Goal: Task Accomplishment & Management: Manage account settings

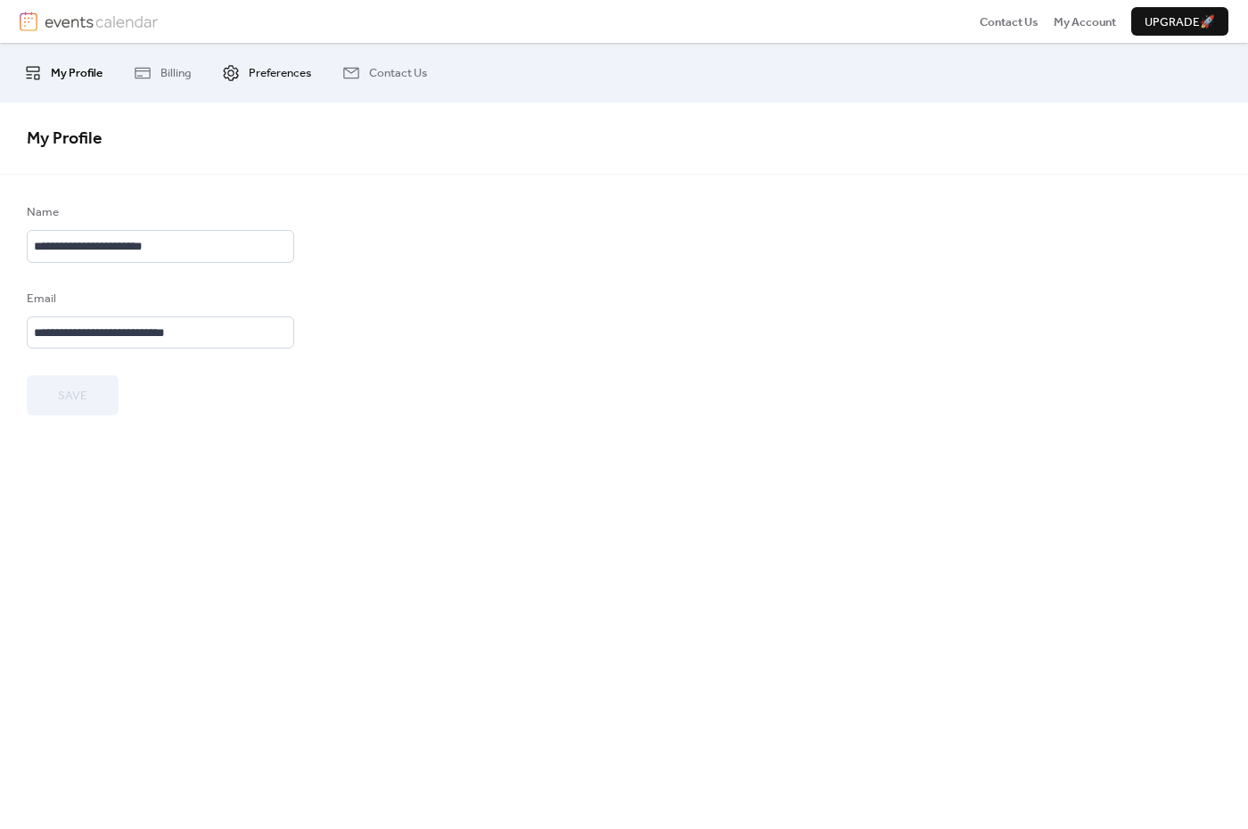
click at [252, 66] on span "Preferences" at bounding box center [280, 73] width 62 height 18
click at [174, 72] on span "Billing" at bounding box center [176, 73] width 30 height 18
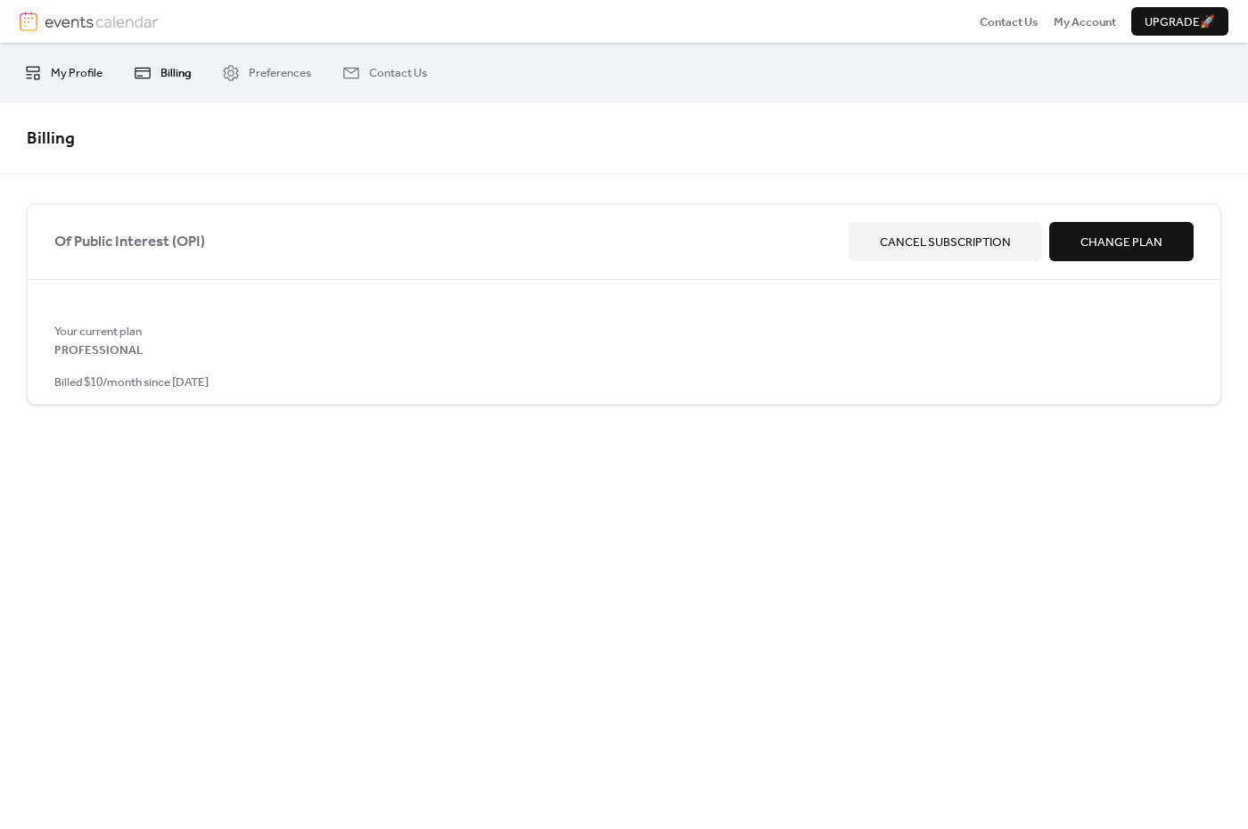
click at [80, 73] on span "My Profile" at bounding box center [77, 73] width 52 height 18
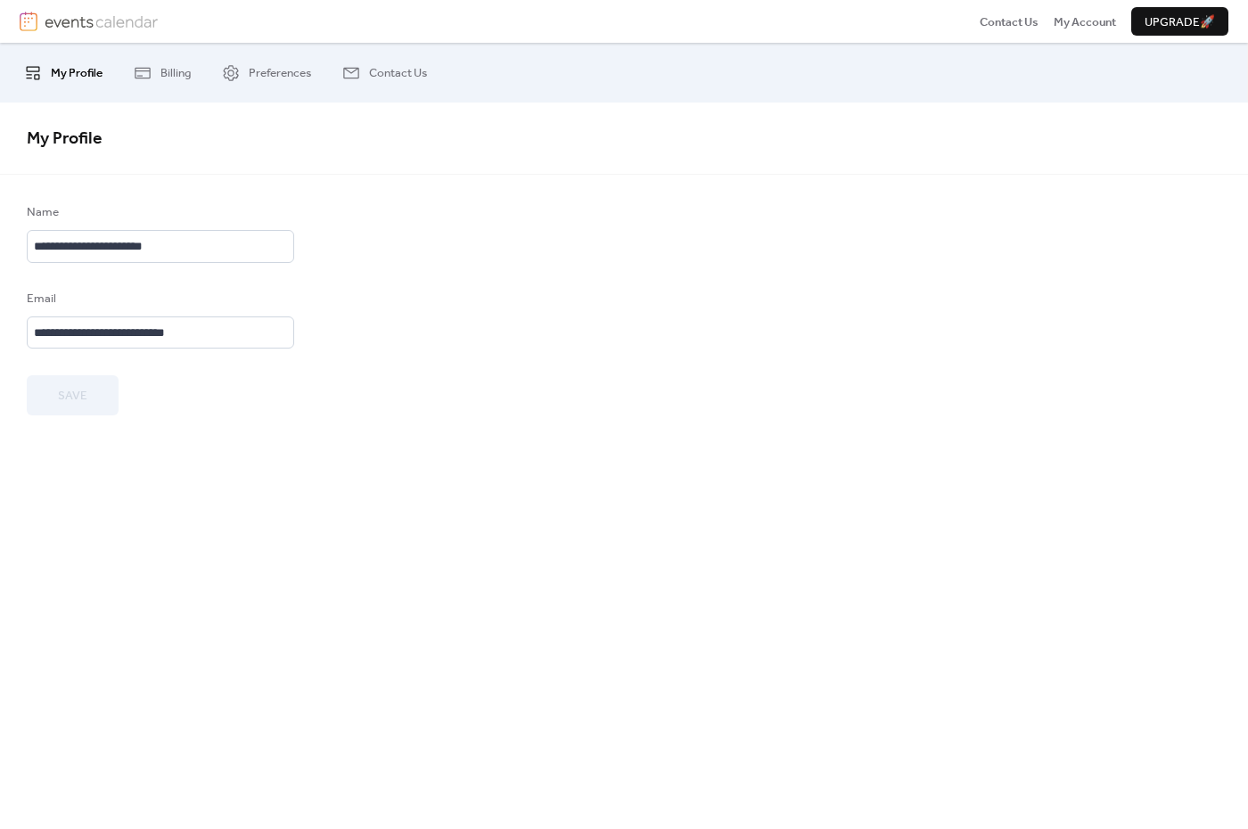
click at [94, 26] on img at bounding box center [101, 22] width 113 height 20
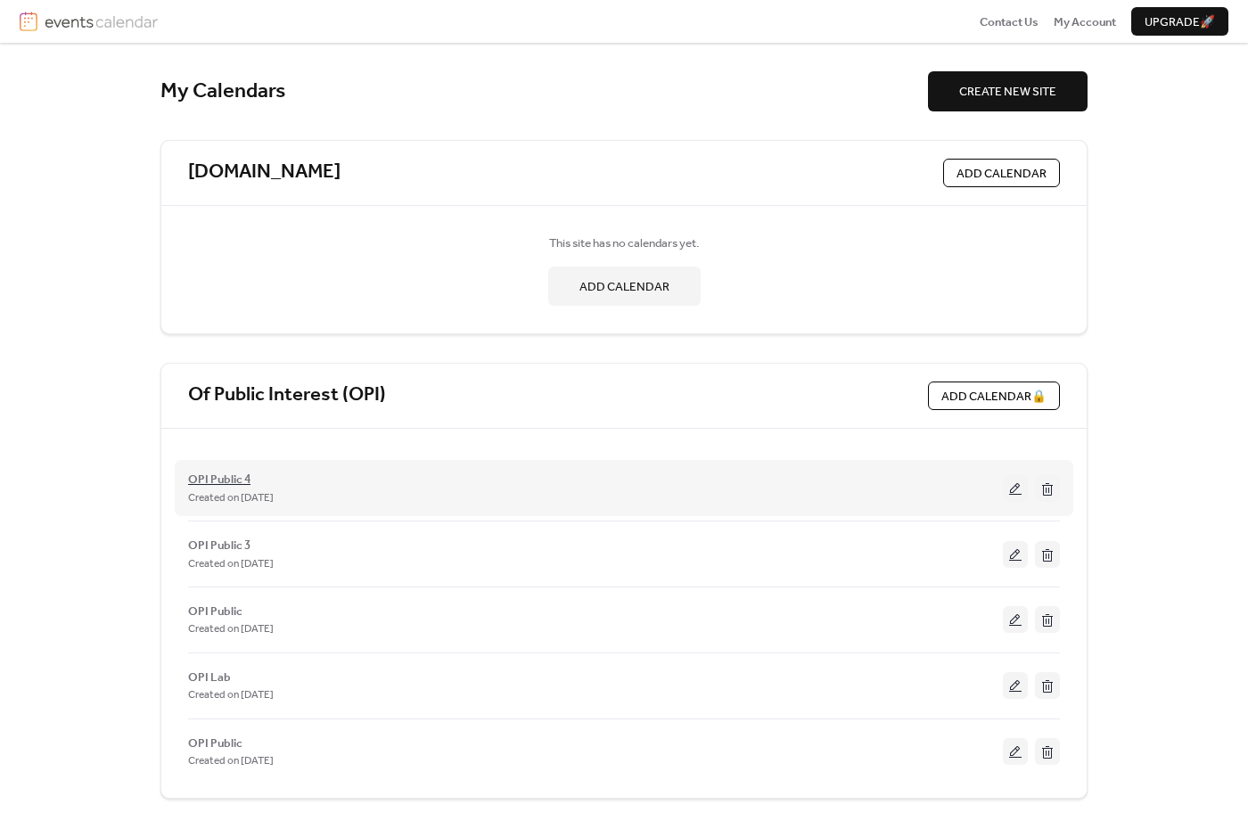
click at [233, 479] on span "OPI Public 4" at bounding box center [219, 480] width 62 height 18
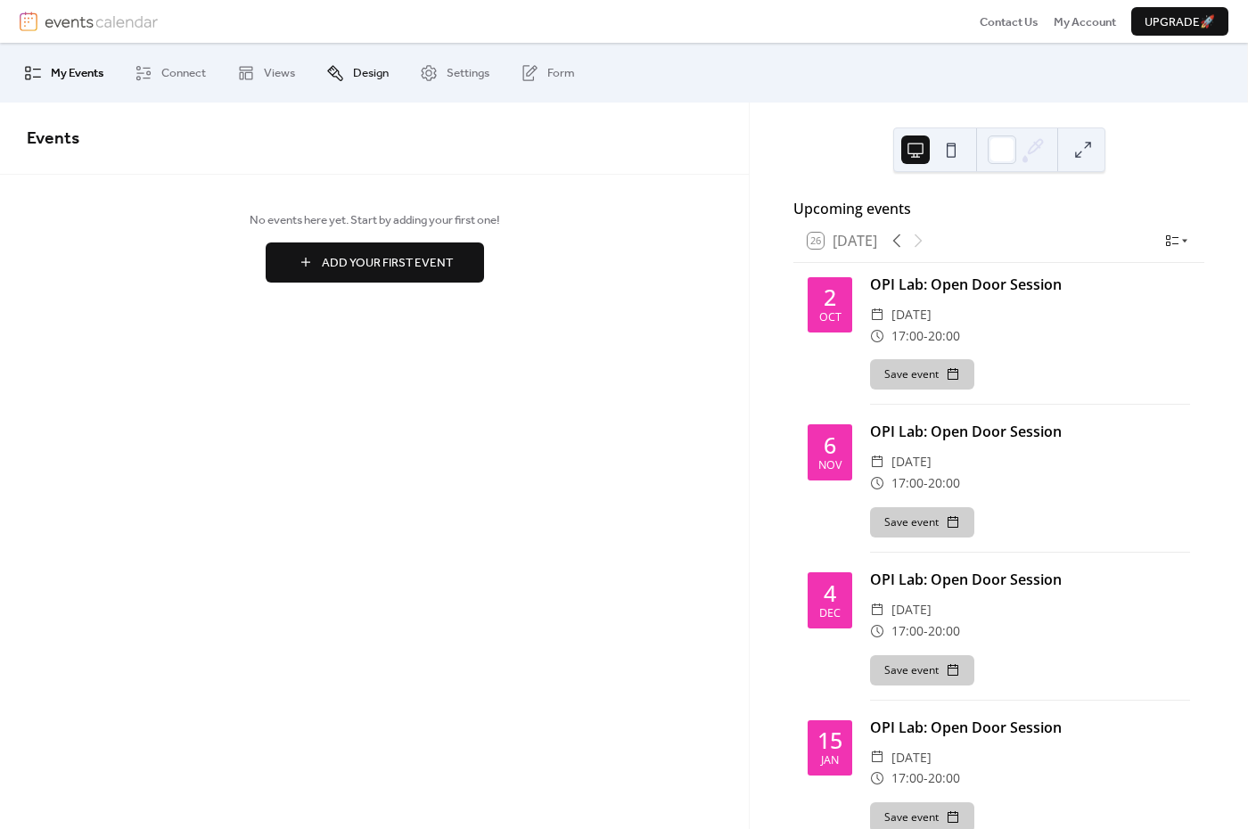
click at [348, 74] on link "Design" at bounding box center [357, 72] width 89 height 45
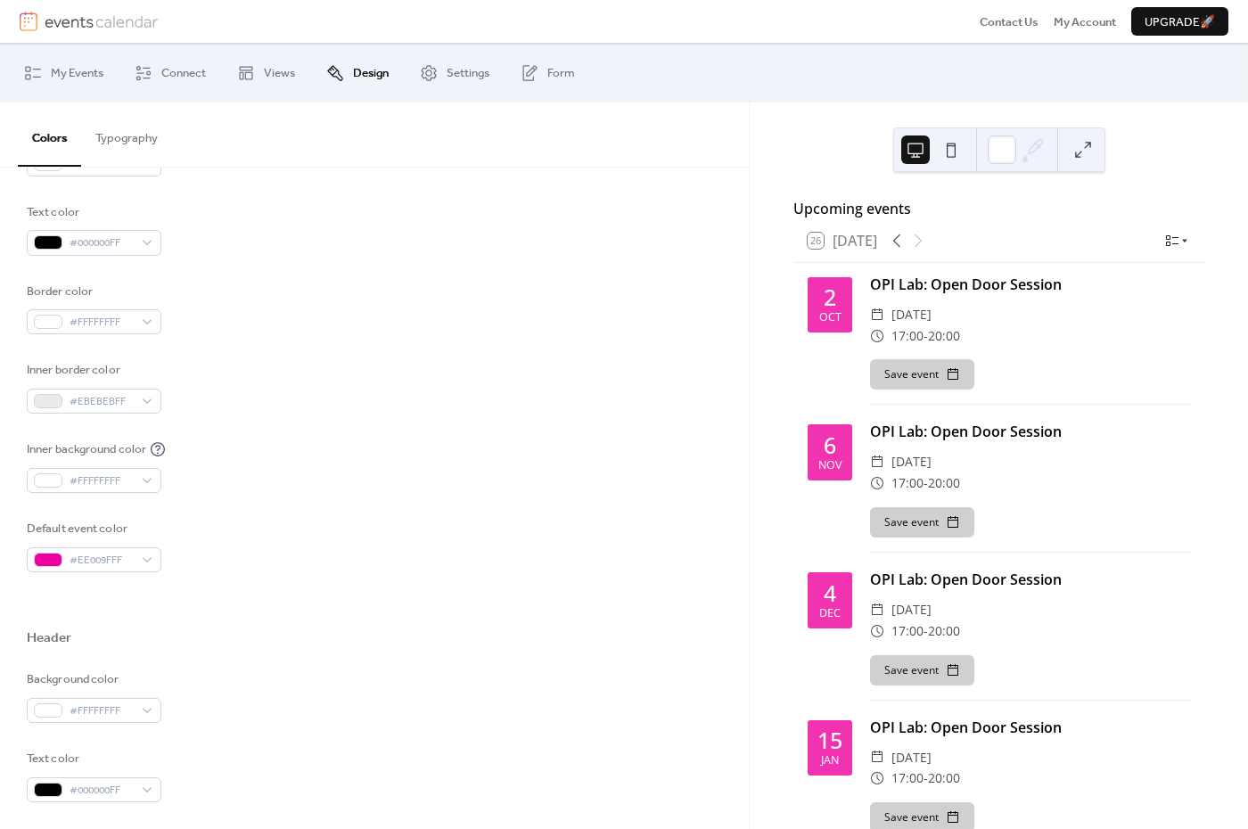
scroll to position [288, 0]
click at [103, 550] on span "#EE009FFF" at bounding box center [101, 557] width 63 height 18
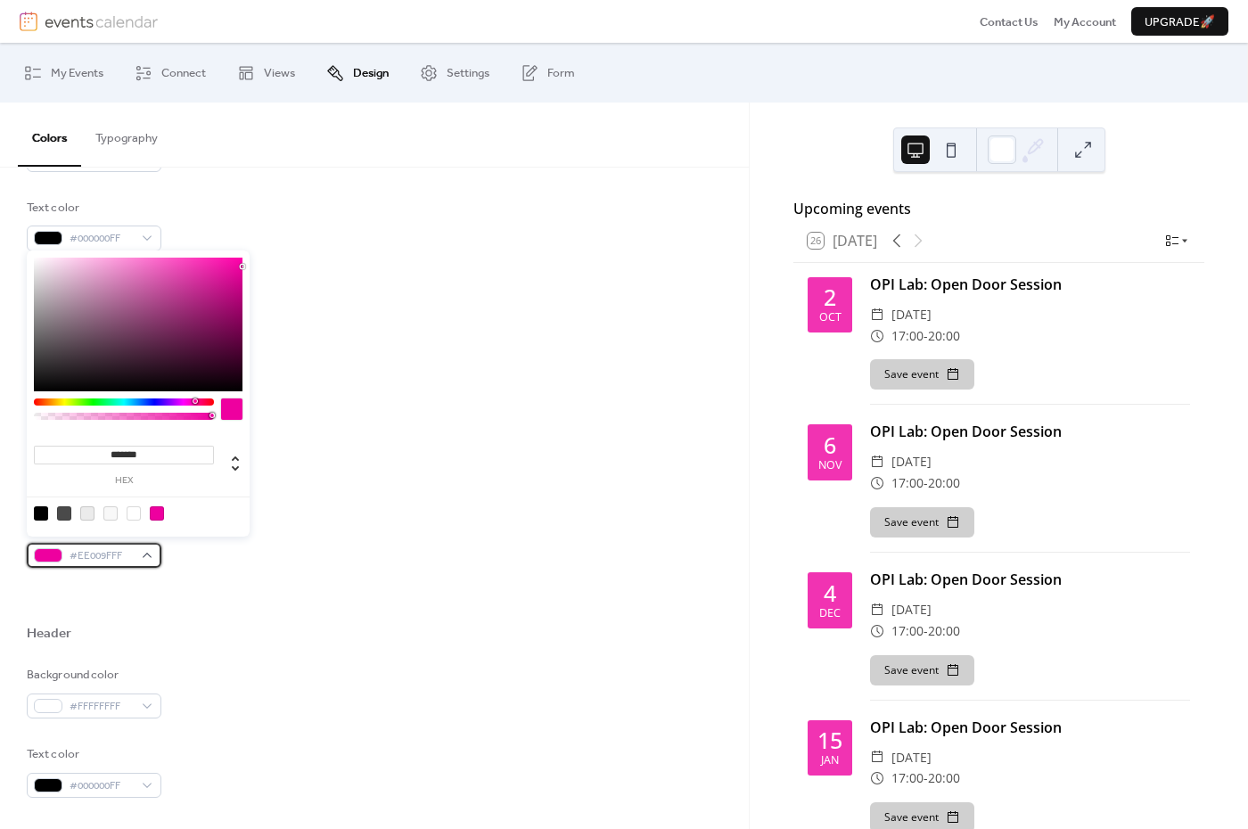
click at [115, 548] on span "#EE009FFF" at bounding box center [101, 557] width 63 height 18
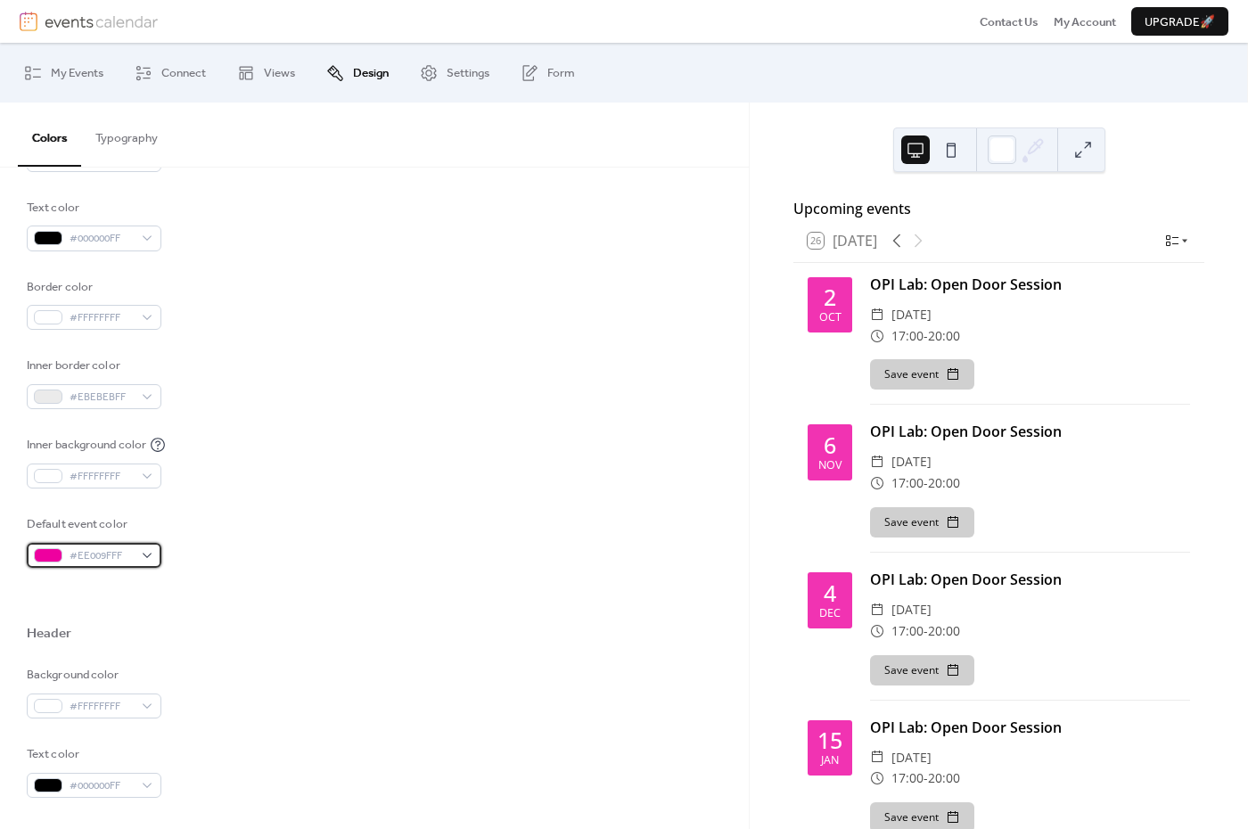
click at [114, 548] on span "#EE009FFF" at bounding box center [101, 557] width 63 height 18
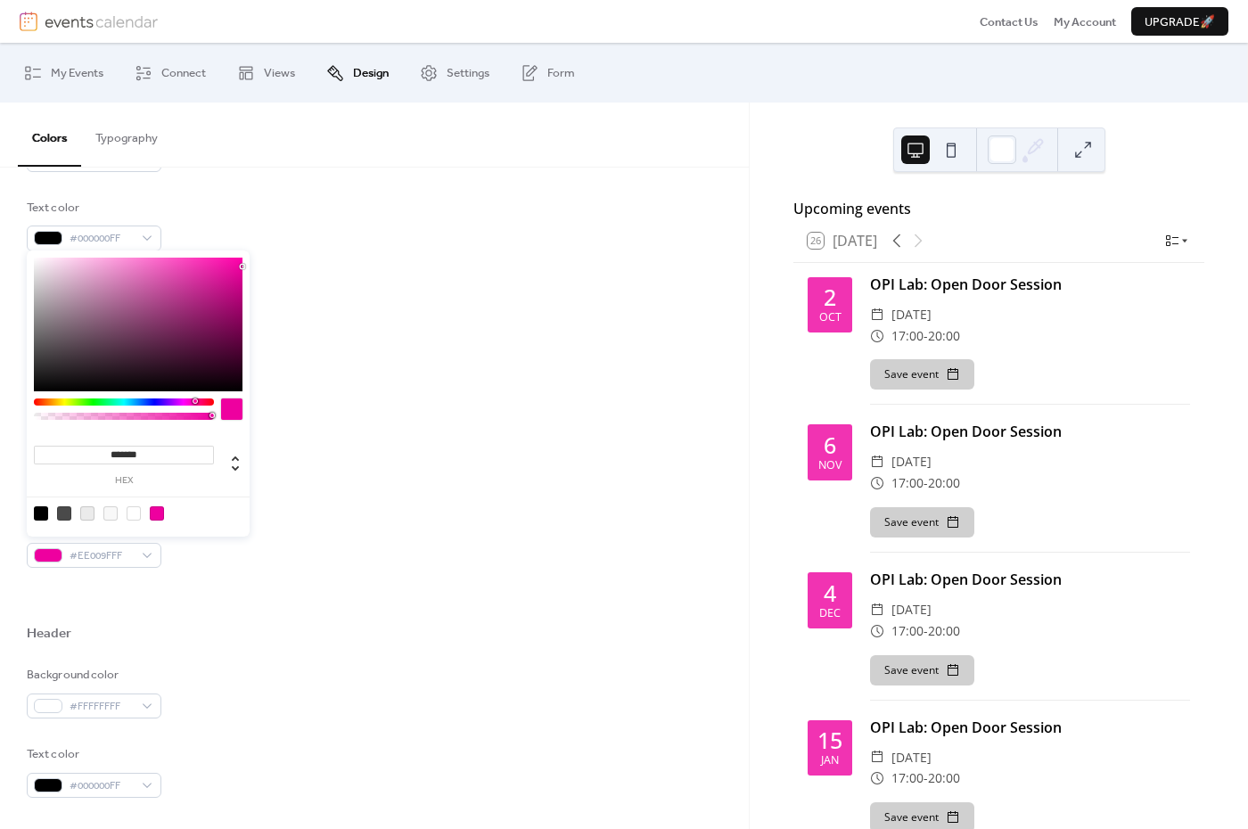
click at [119, 457] on input "*******" at bounding box center [124, 455] width 180 height 19
paste input
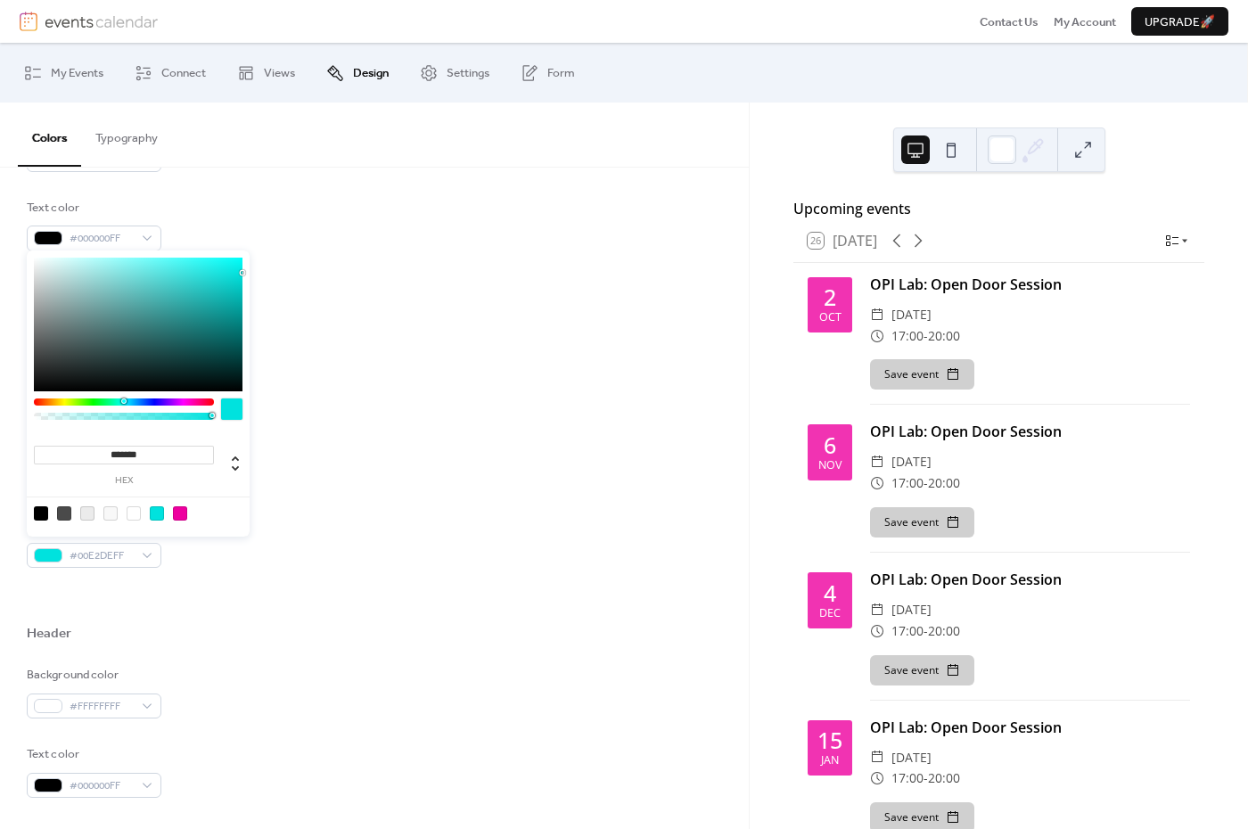
type input "*******"
click at [424, 429] on div "Background color #FFFFFFFF Text color #000000FF Border color #FFFFFFFF Inner bo…" at bounding box center [375, 343] width 696 height 449
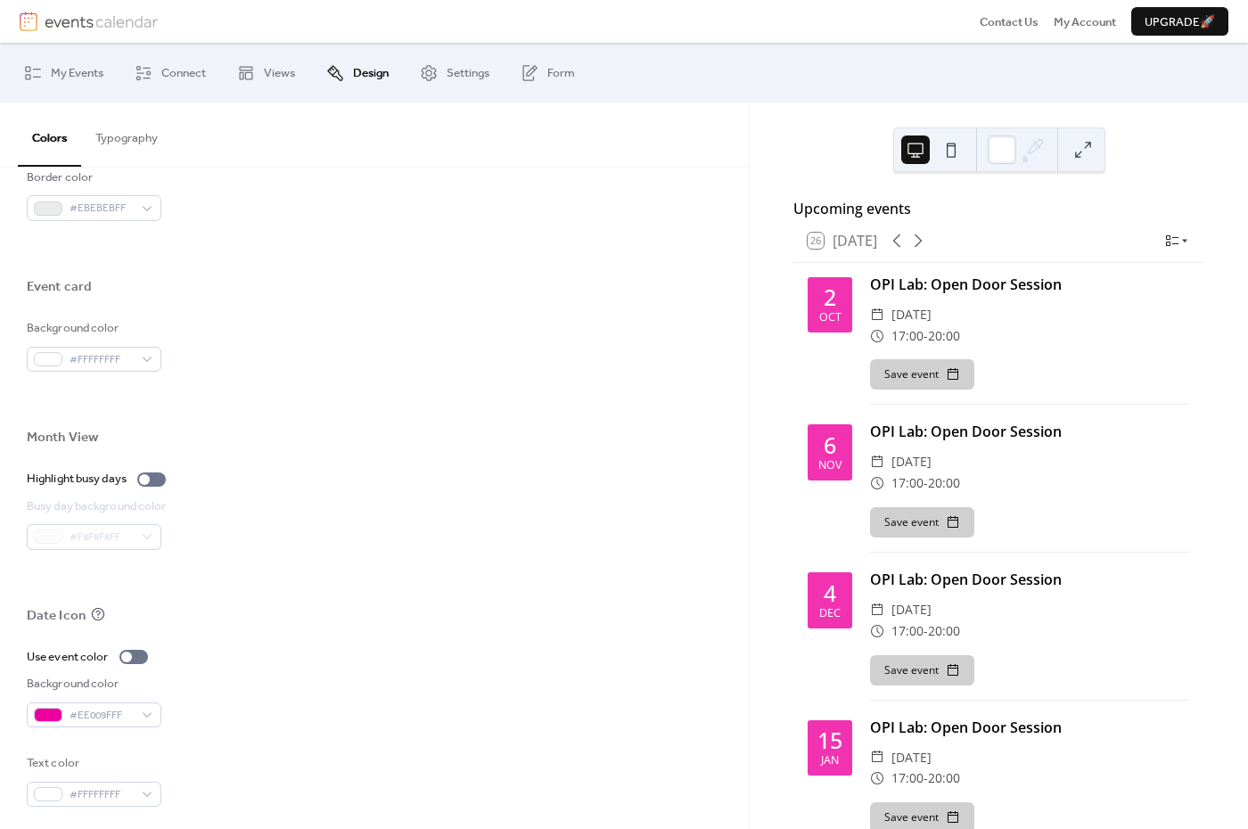
scroll to position [0, 0]
click at [118, 707] on span "#EE009FFF" at bounding box center [101, 716] width 63 height 18
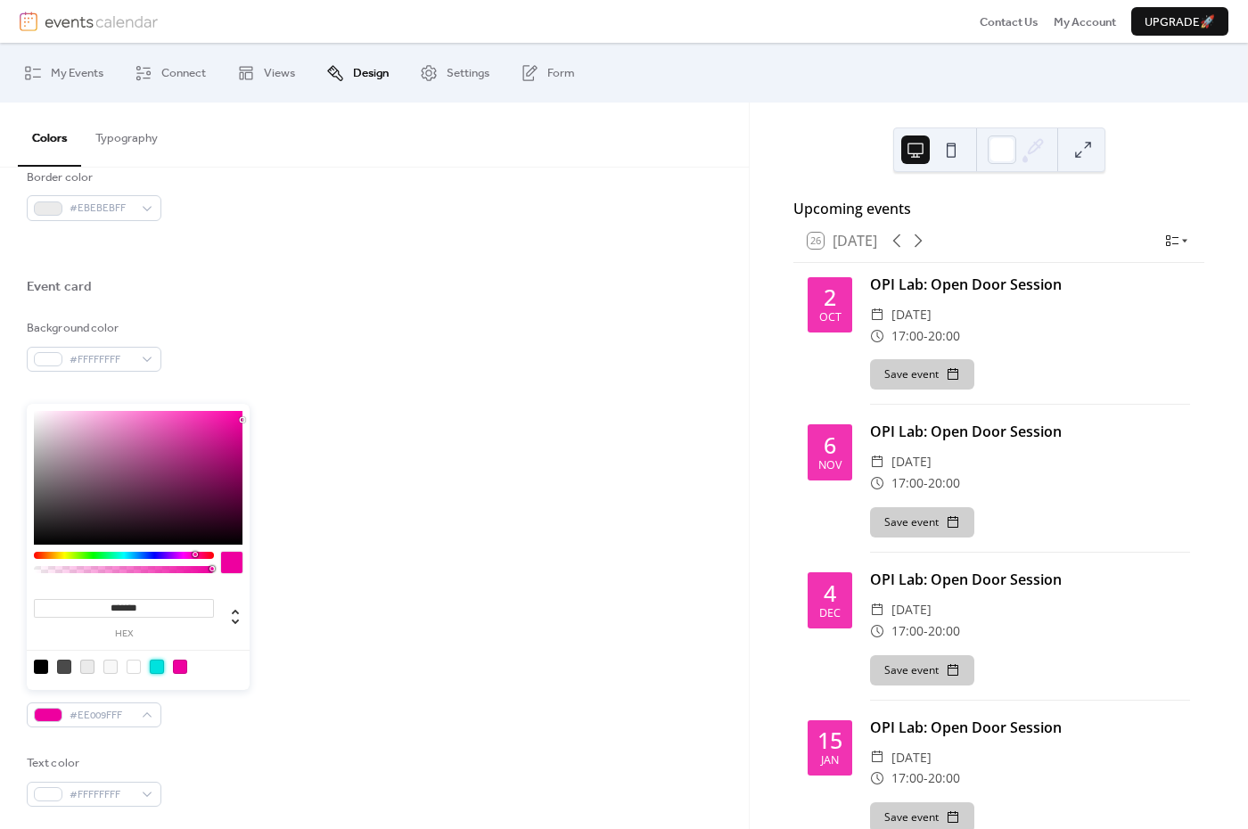
click at [159, 666] on div at bounding box center [157, 667] width 14 height 14
type input "*******"
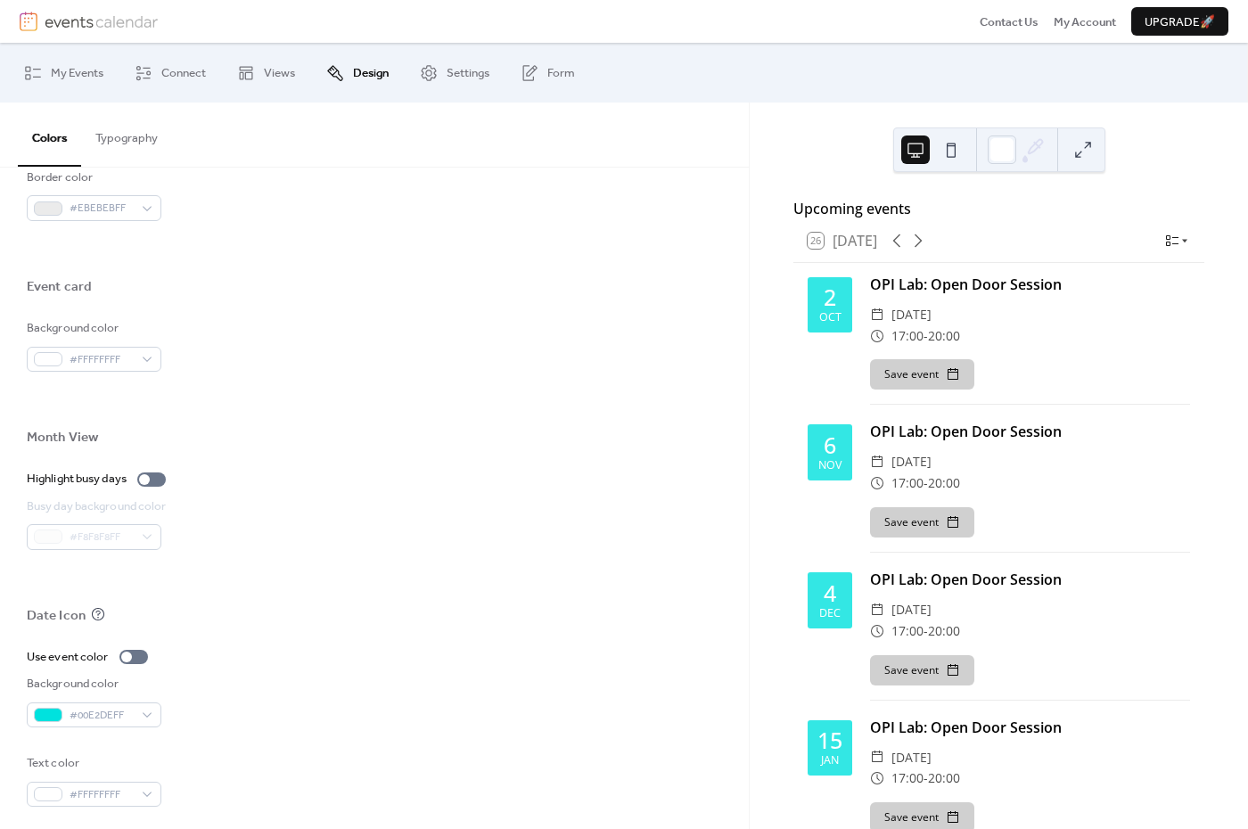
click at [330, 441] on div "Month View" at bounding box center [375, 442] width 696 height 27
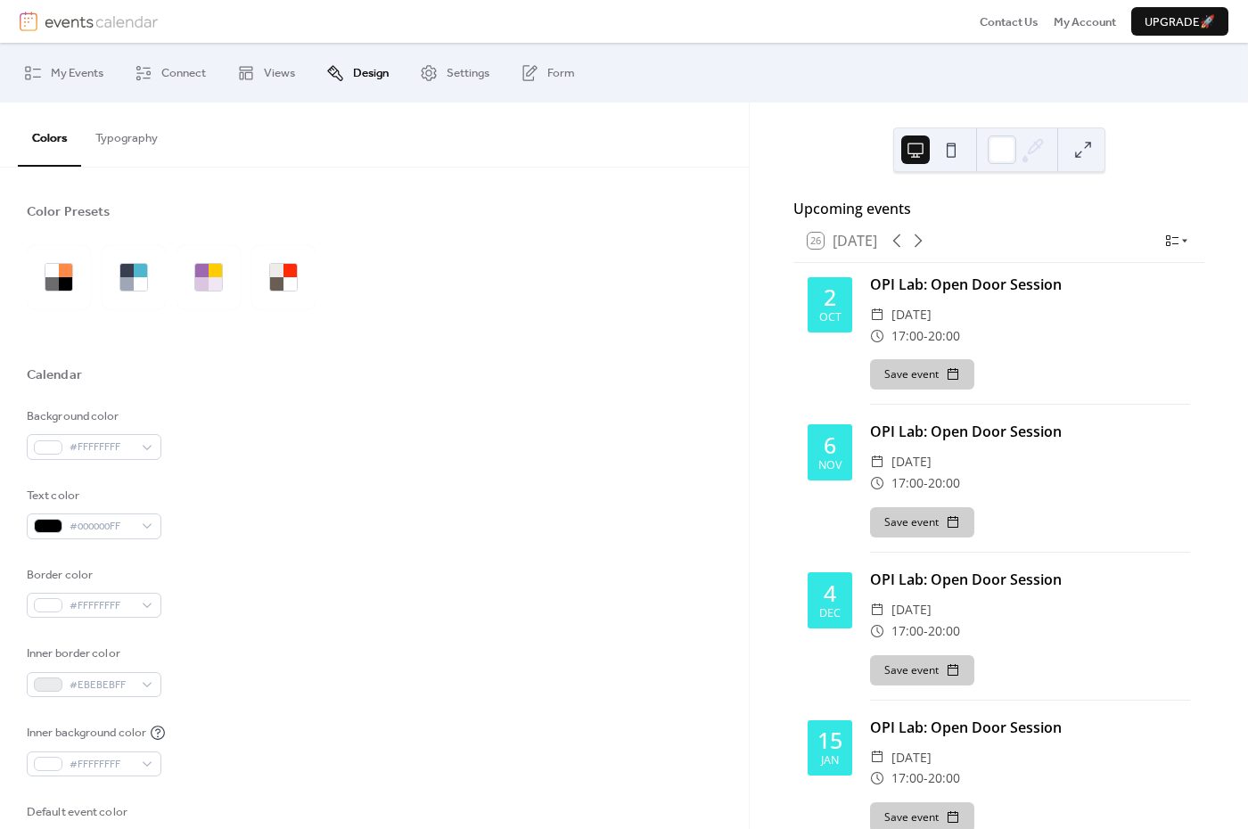
click at [953, 152] on button at bounding box center [951, 150] width 29 height 29
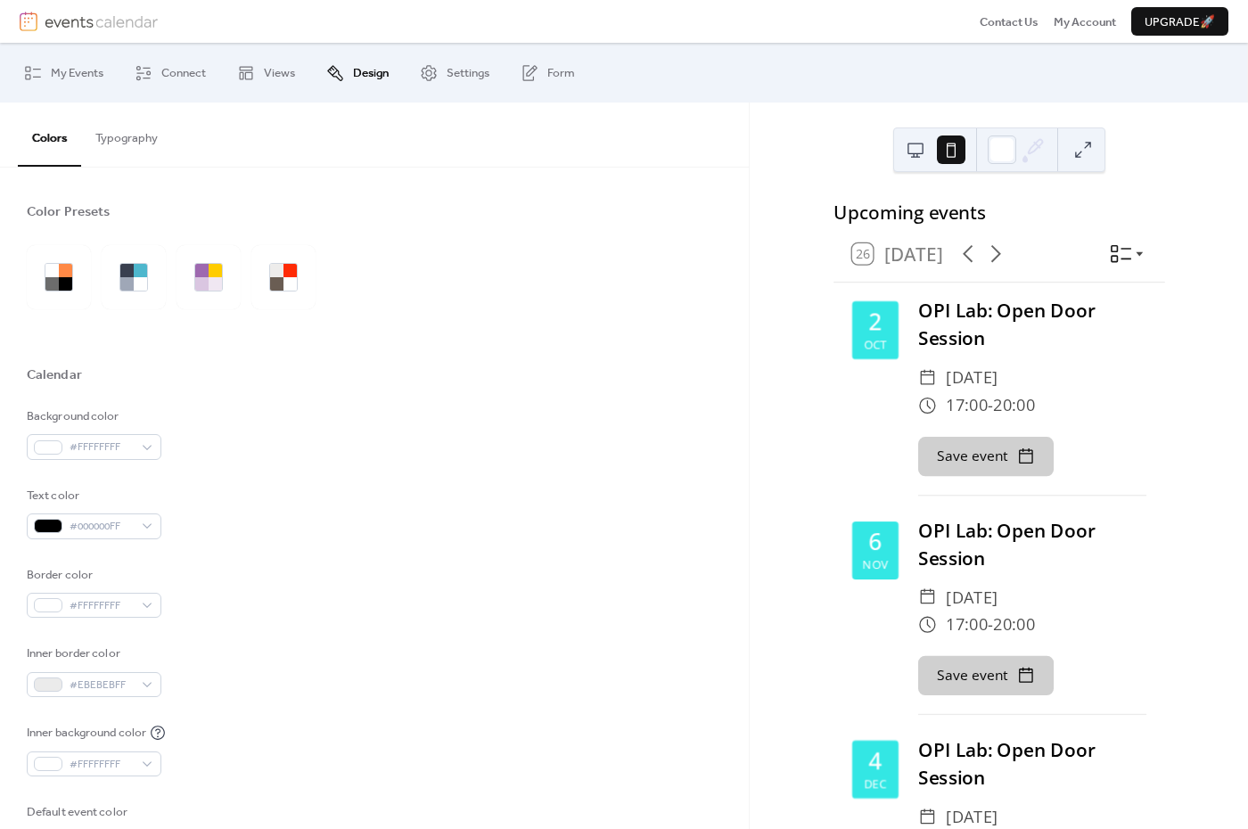
click at [911, 152] on button at bounding box center [916, 150] width 29 height 29
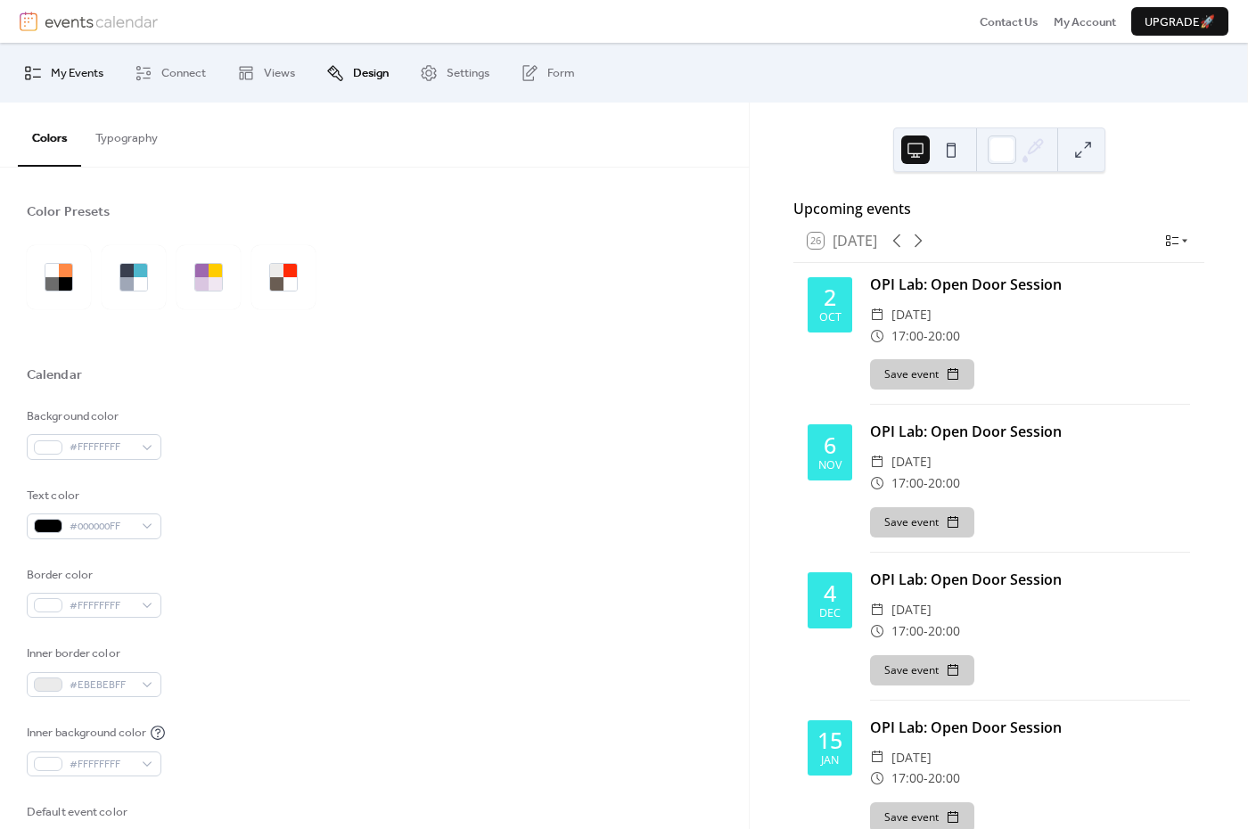
click at [78, 77] on span "My Events" at bounding box center [77, 73] width 53 height 18
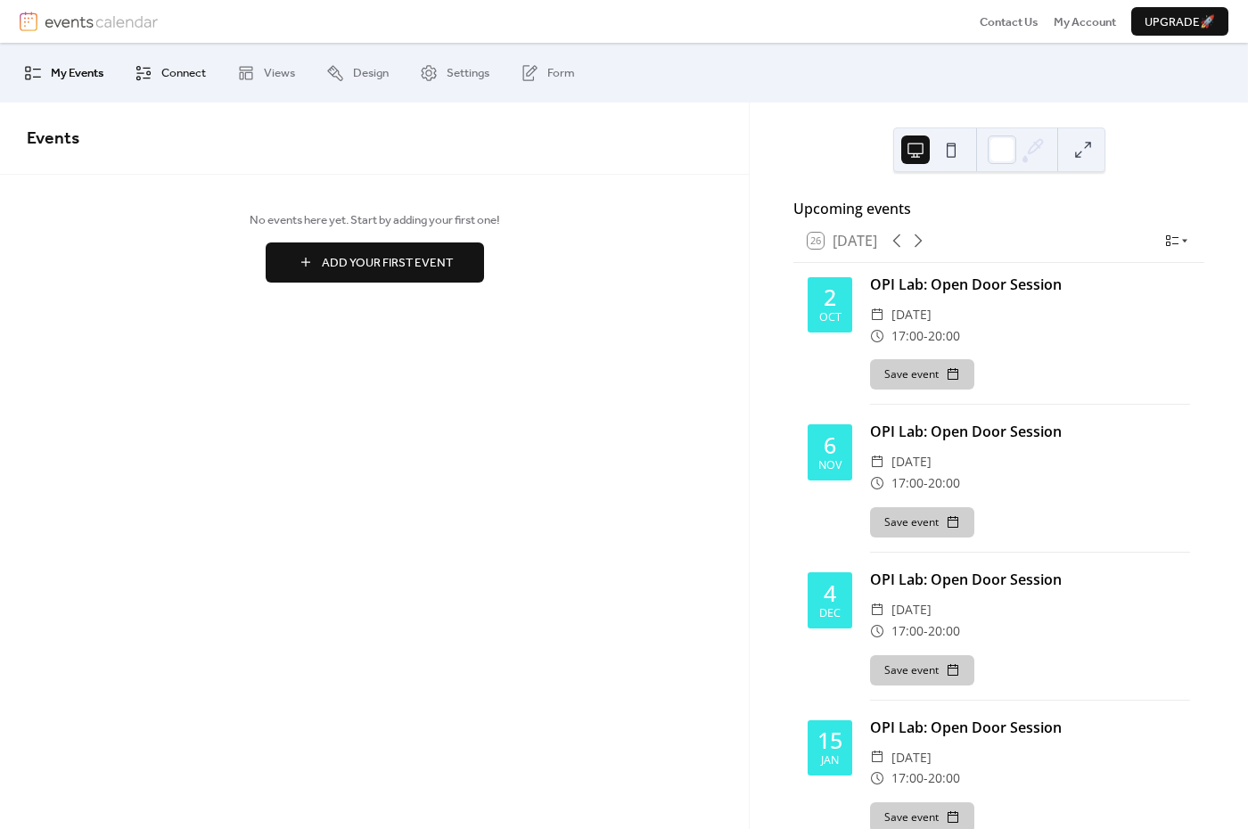
click at [160, 71] on link "Connect" at bounding box center [170, 72] width 98 height 45
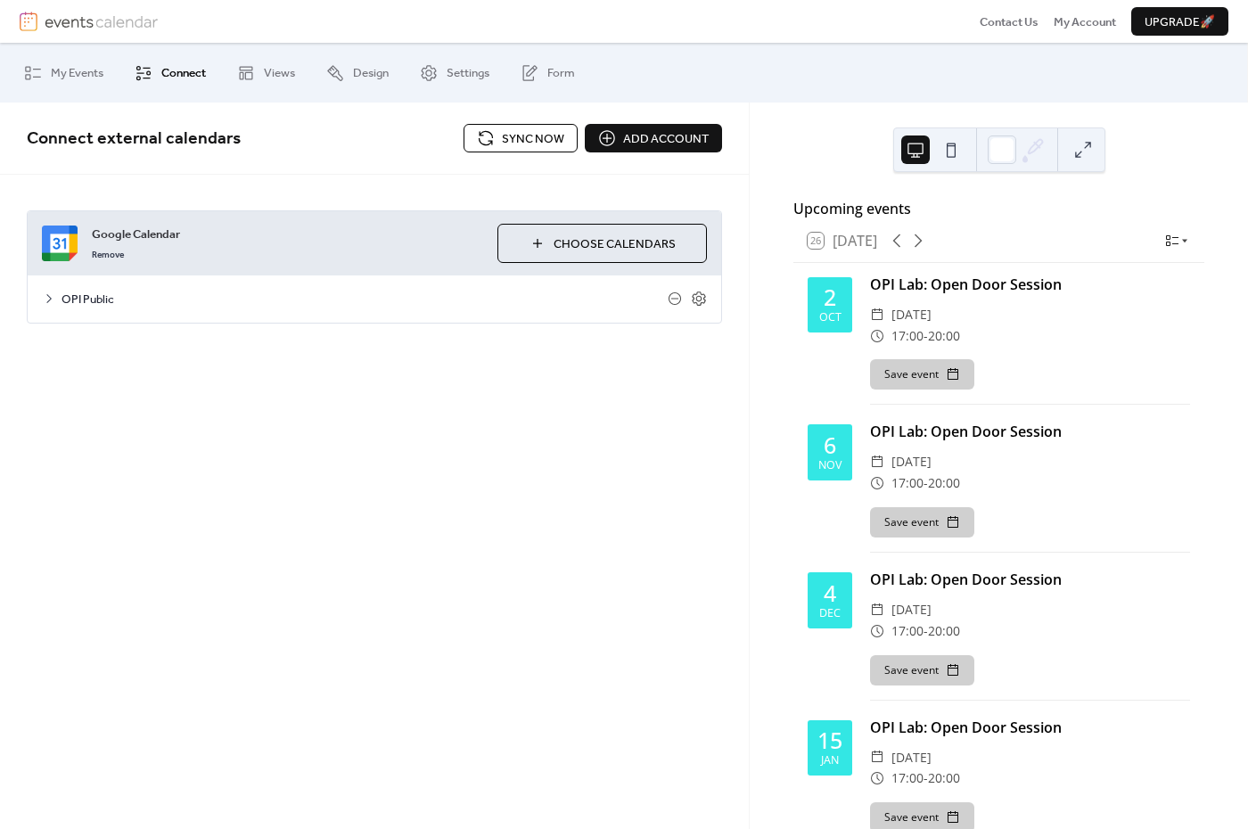
click at [498, 141] on button "Sync now" at bounding box center [521, 138] width 114 height 29
click at [274, 69] on span "Views" at bounding box center [279, 73] width 31 height 18
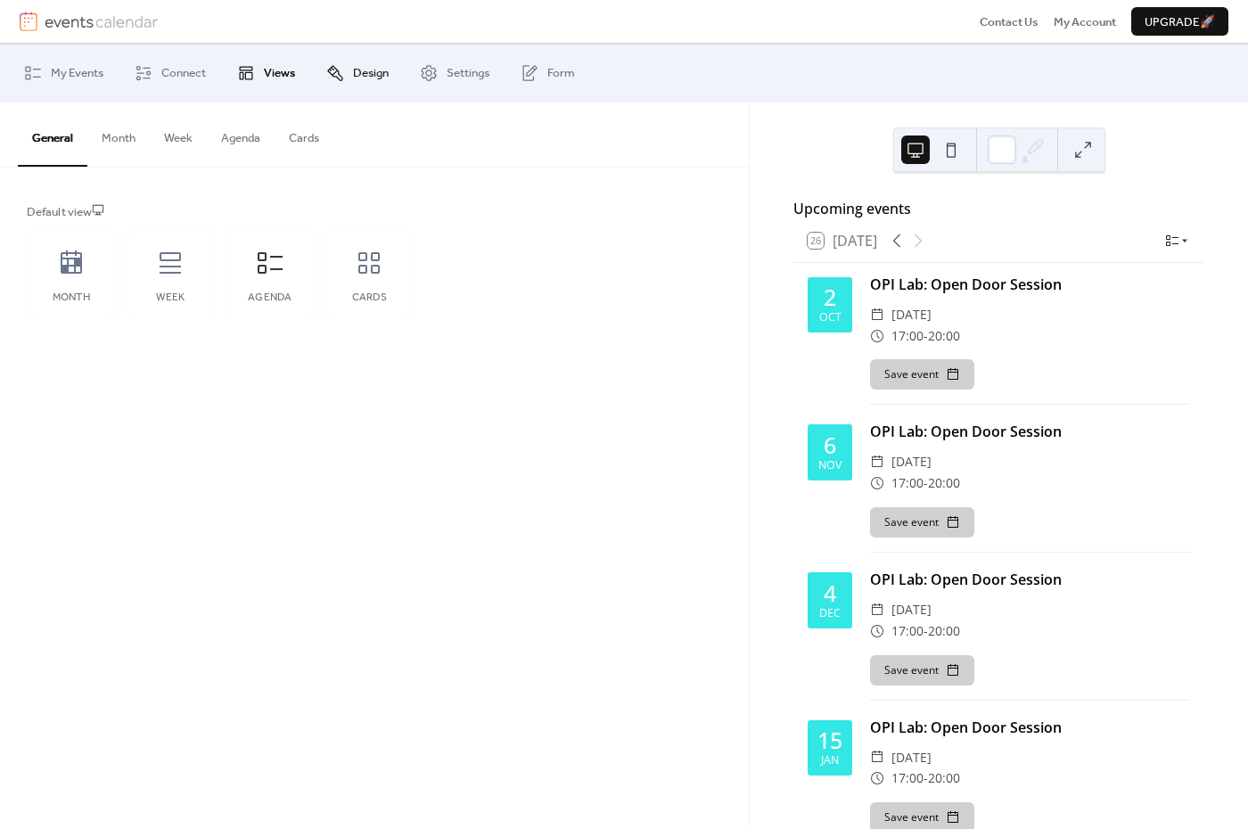
click at [357, 75] on span "Design" at bounding box center [371, 73] width 36 height 18
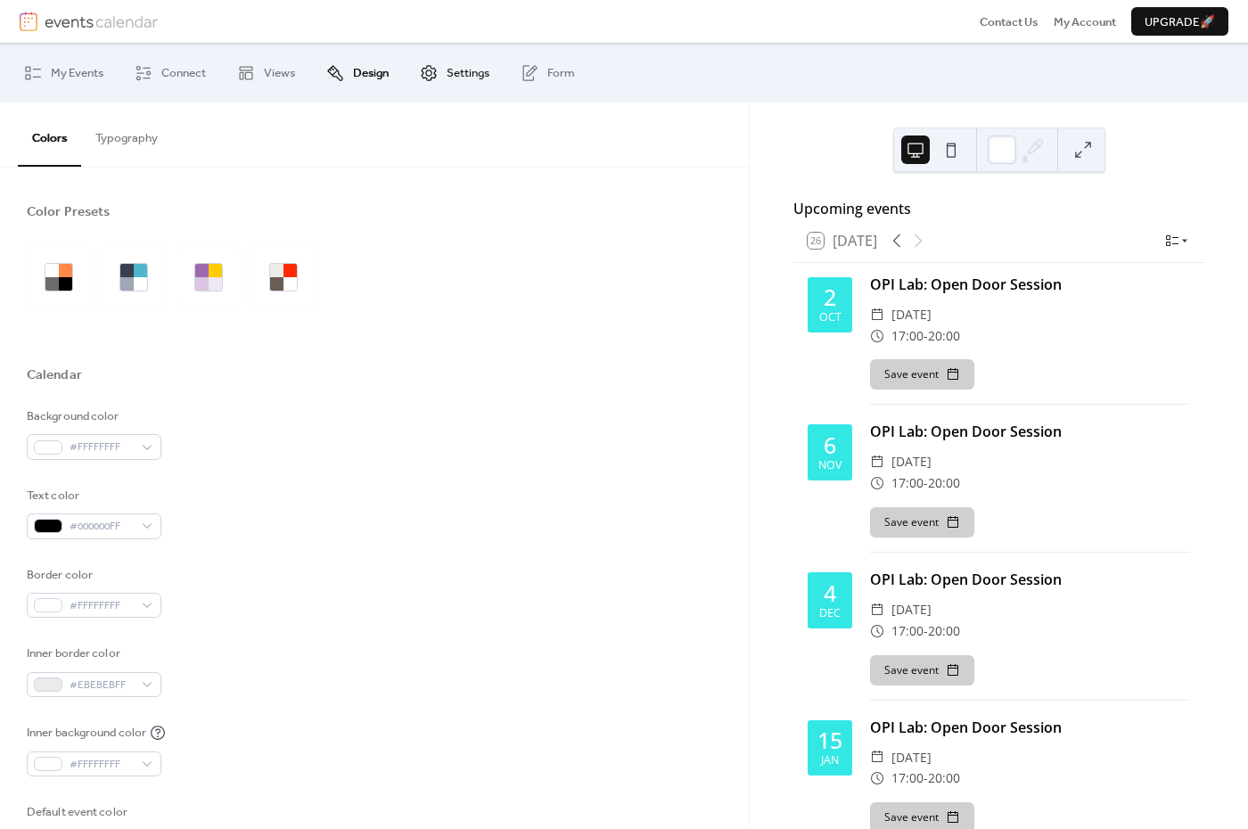
click at [470, 76] on span "Settings" at bounding box center [468, 73] width 43 height 18
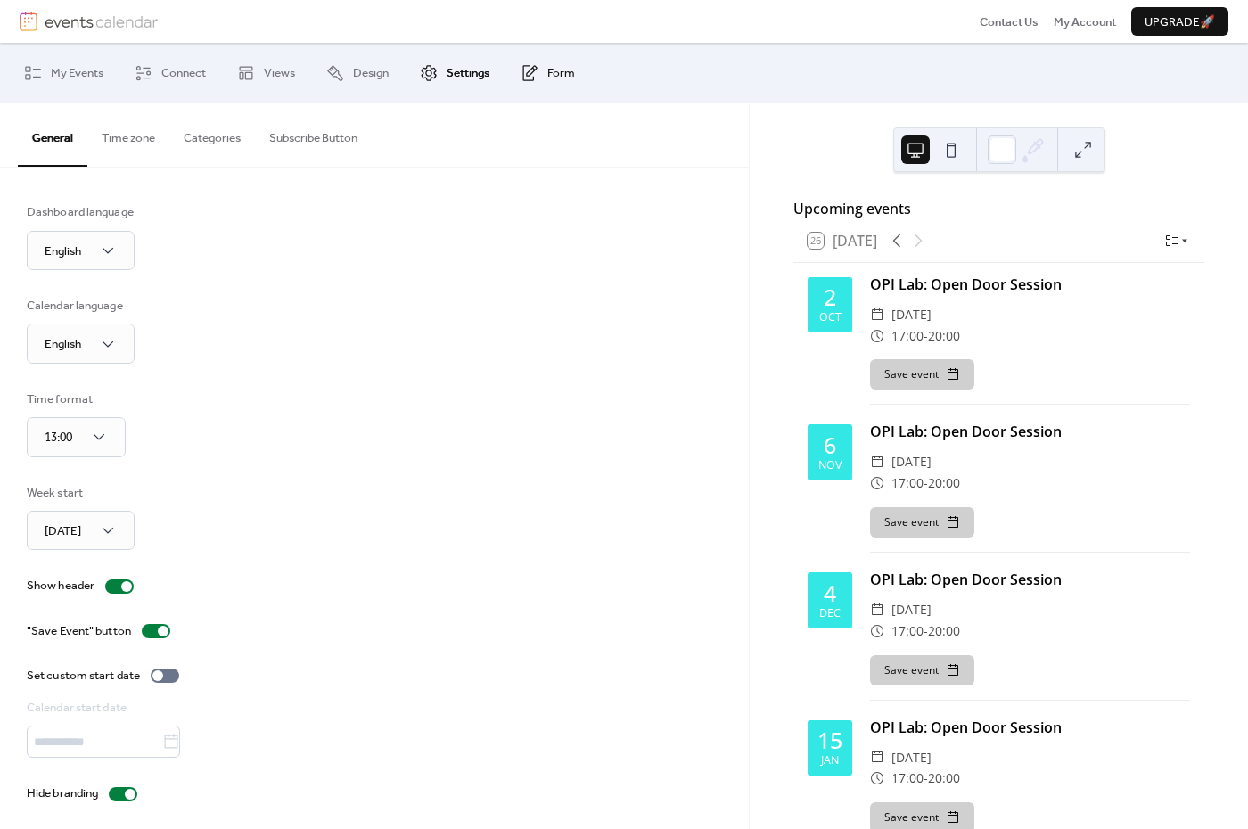
click at [558, 75] on span "Form" at bounding box center [562, 73] width 28 height 18
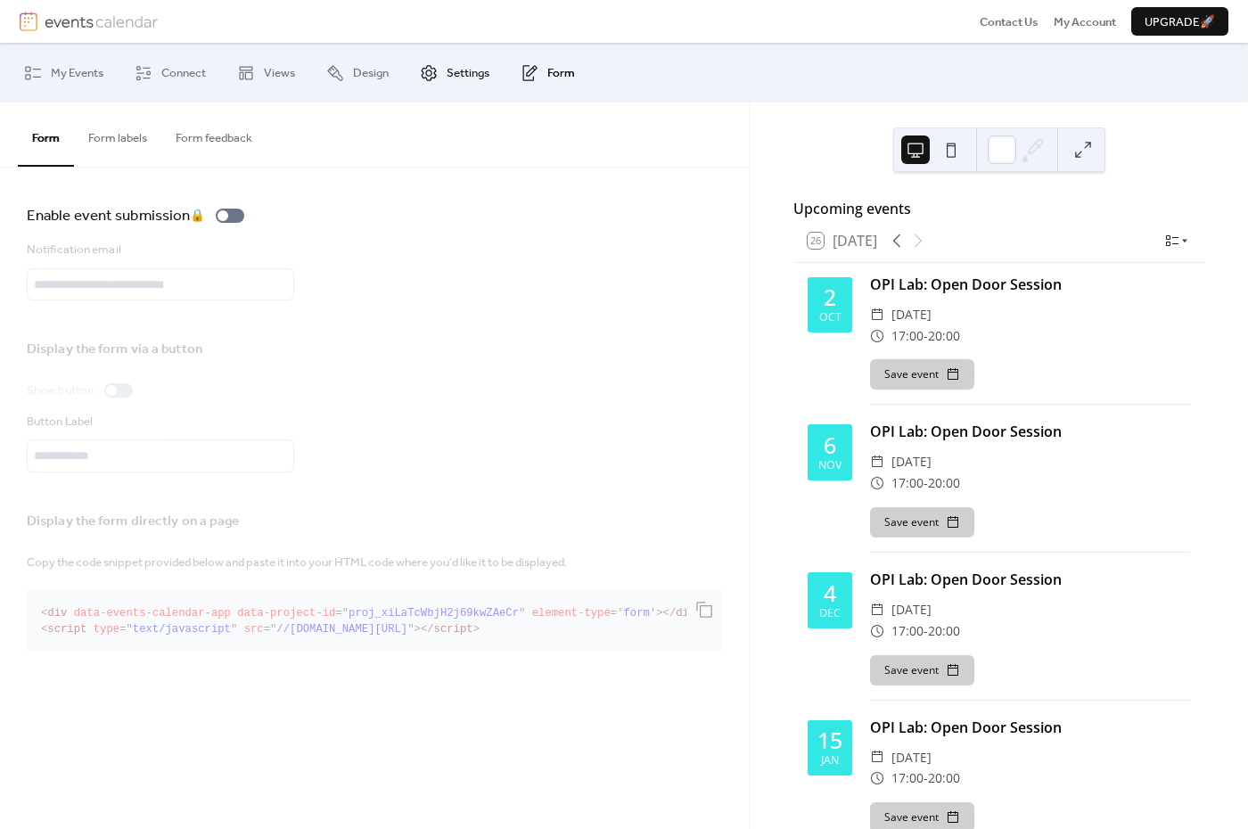
click at [476, 74] on span "Settings" at bounding box center [468, 73] width 43 height 18
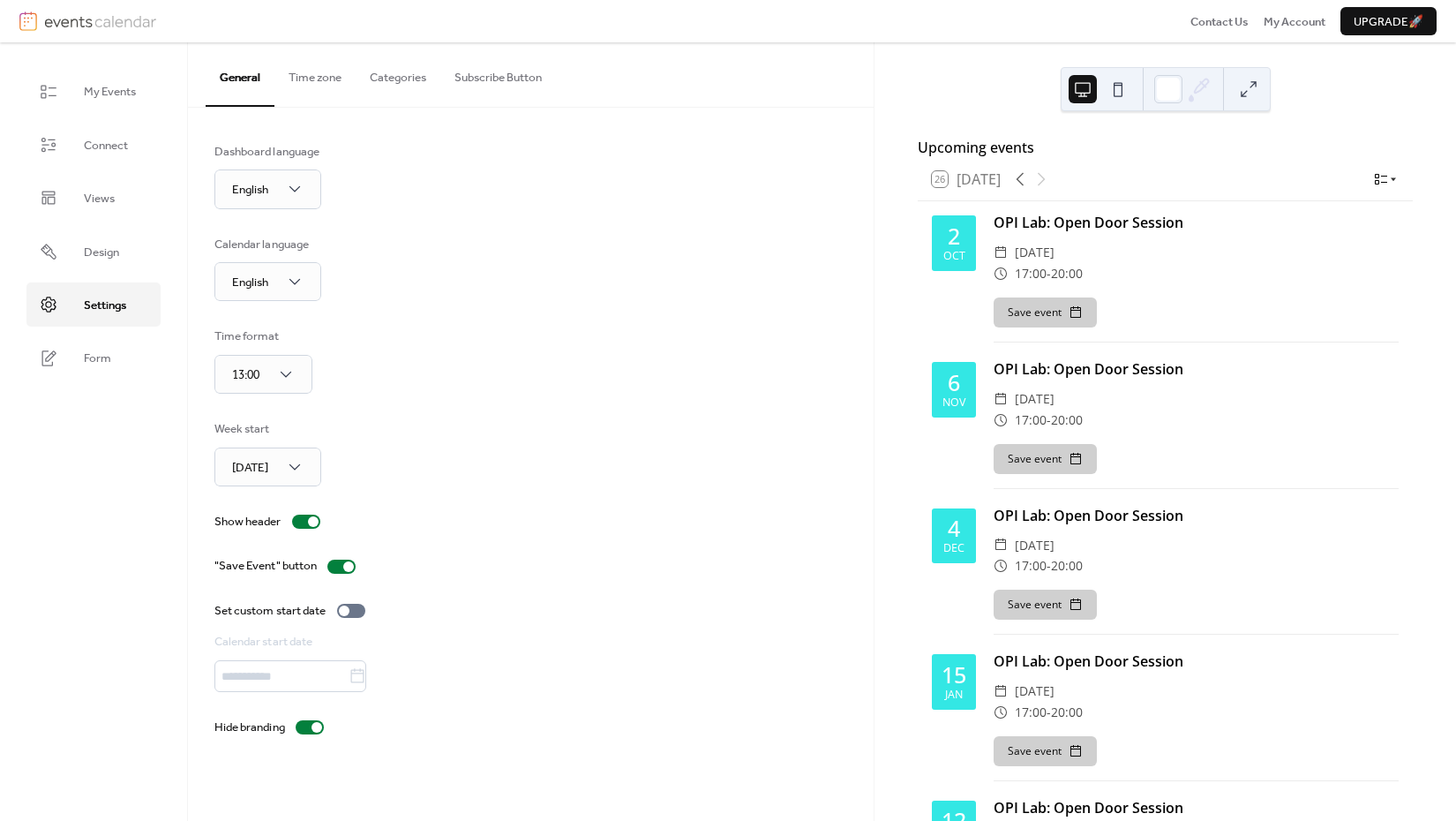
click at [1235, 186] on icon at bounding box center [1381, 179] width 14 height 14
click at [1235, 143] on div "Upcoming events" at bounding box center [1165, 147] width 495 height 21
click at [110, 90] on span "My Events" at bounding box center [110, 92] width 52 height 18
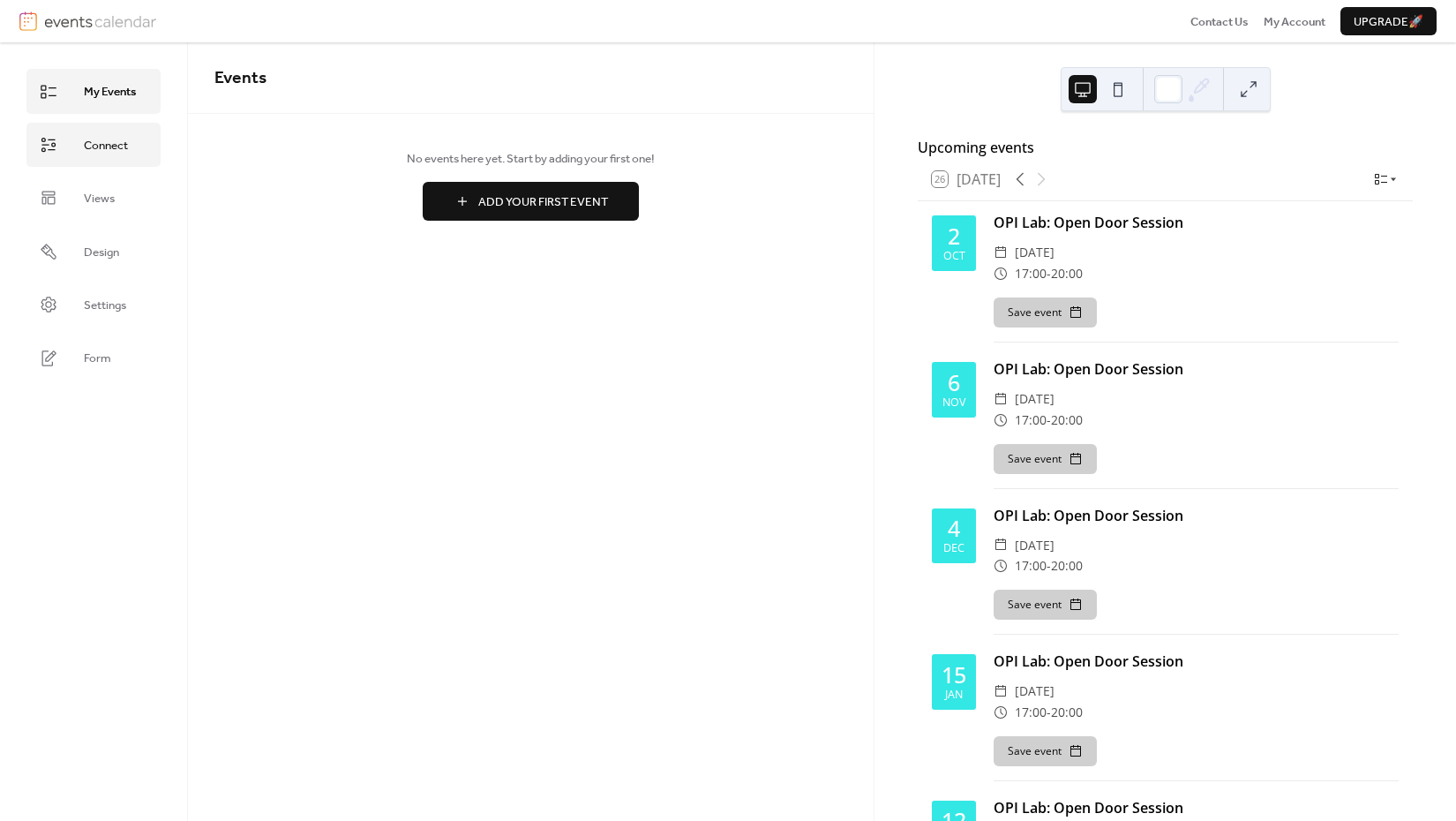
click at [102, 146] on span "Connect" at bounding box center [106, 146] width 45 height 18
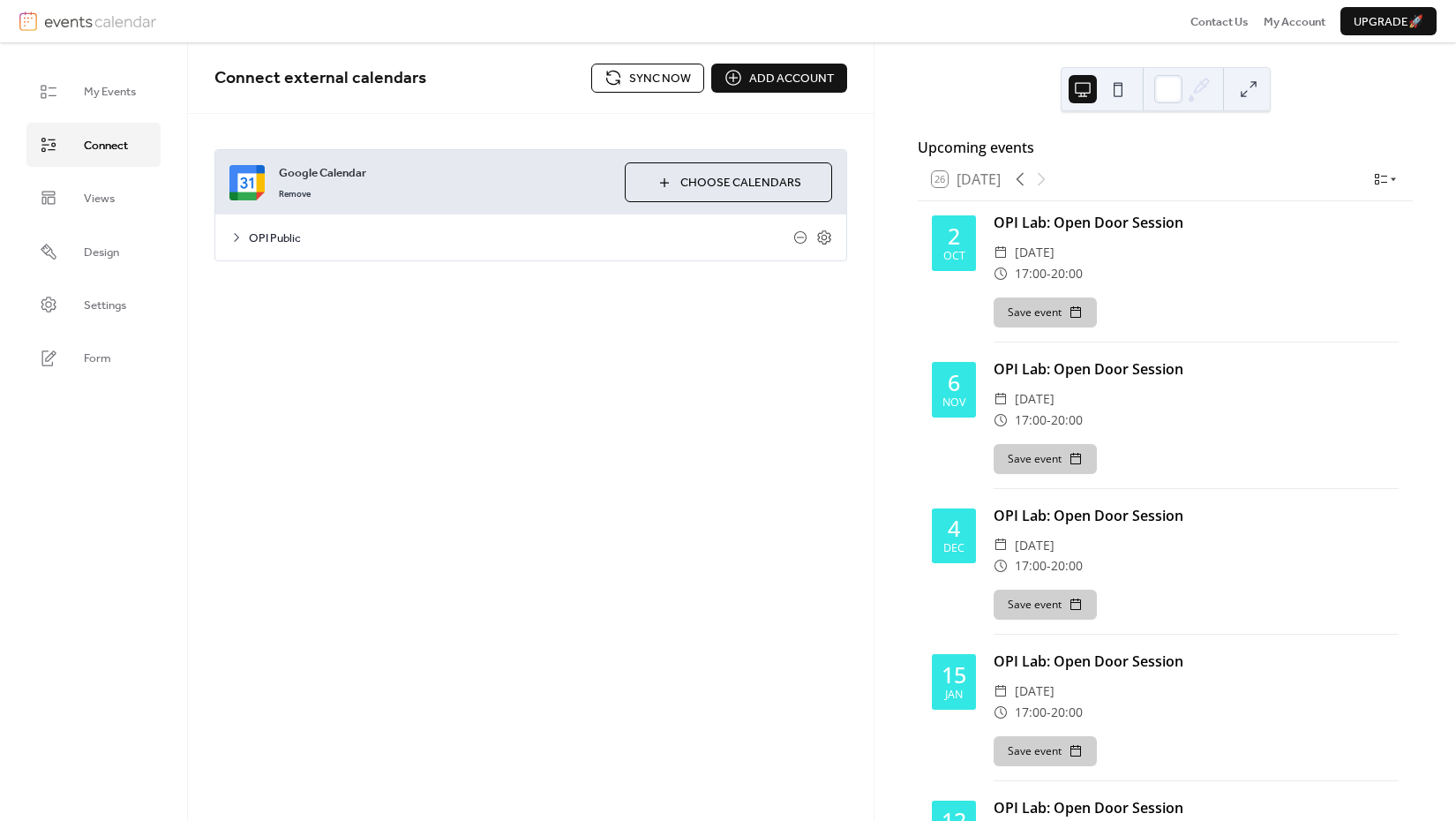
click at [235, 236] on icon at bounding box center [237, 238] width 14 height 14
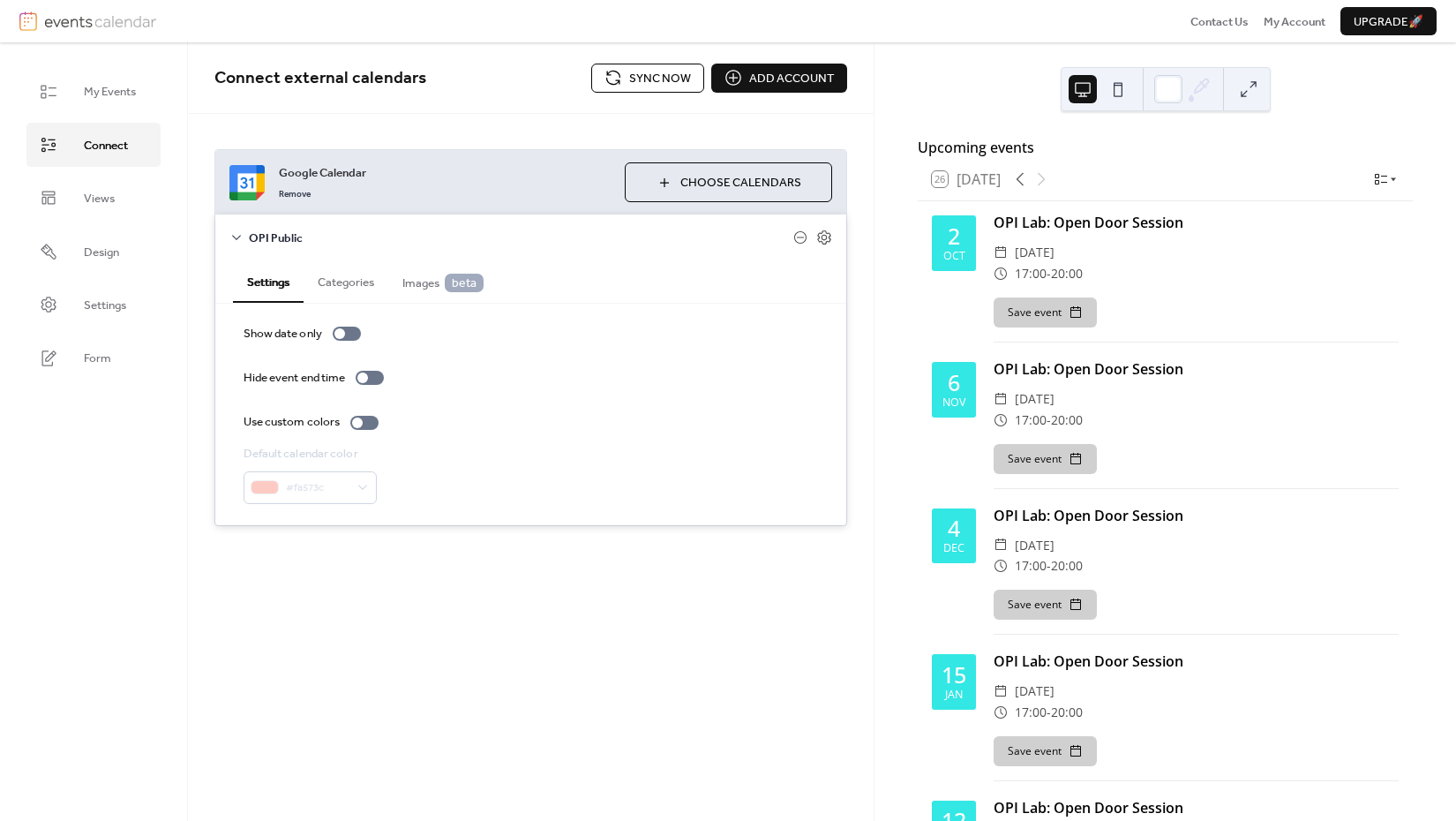
click at [641, 75] on span "Sync now" at bounding box center [660, 78] width 61 height 18
click at [123, 191] on link "Views" at bounding box center [94, 197] width 135 height 45
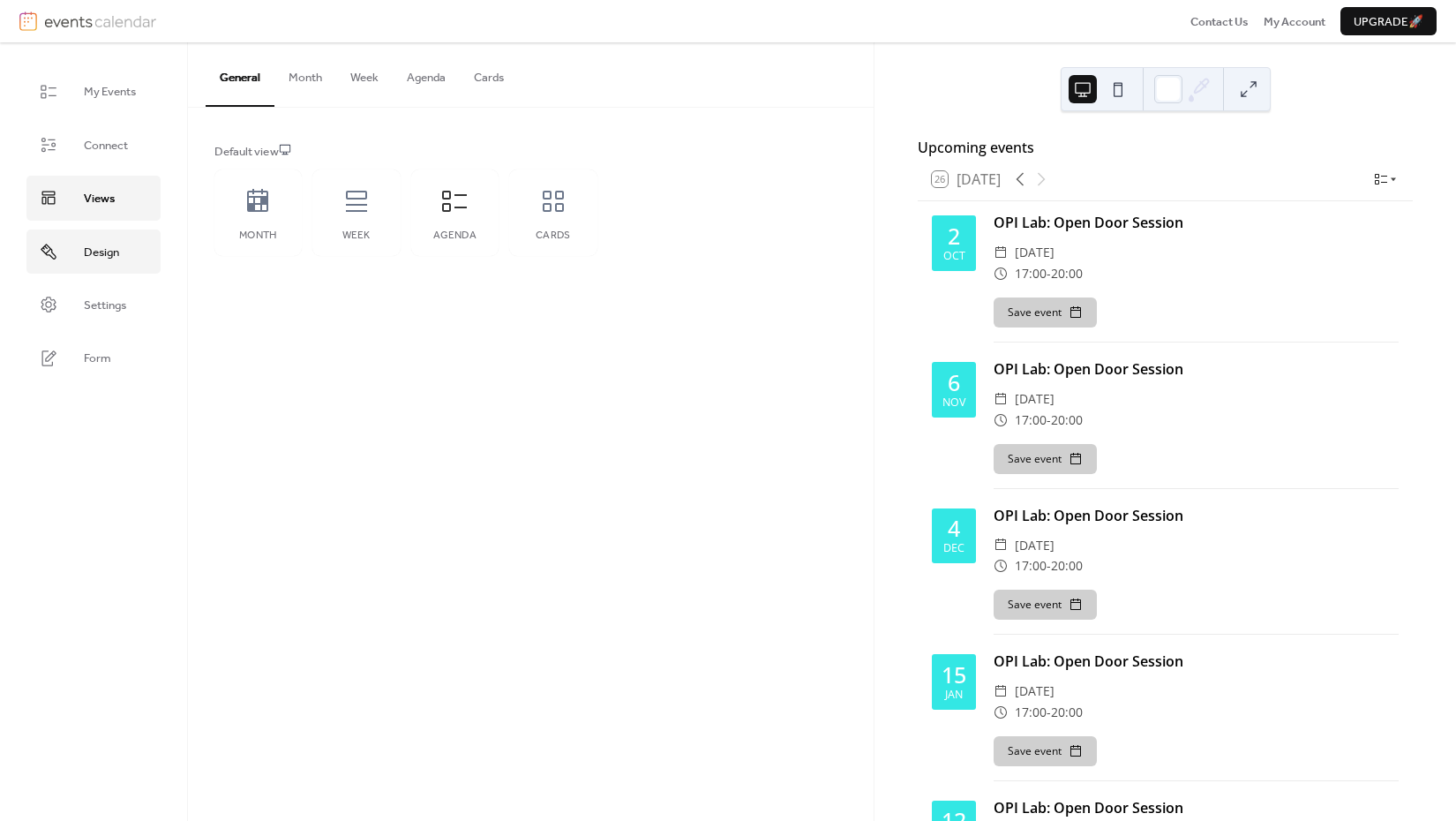
click at [118, 230] on link "Design" at bounding box center [94, 252] width 135 height 45
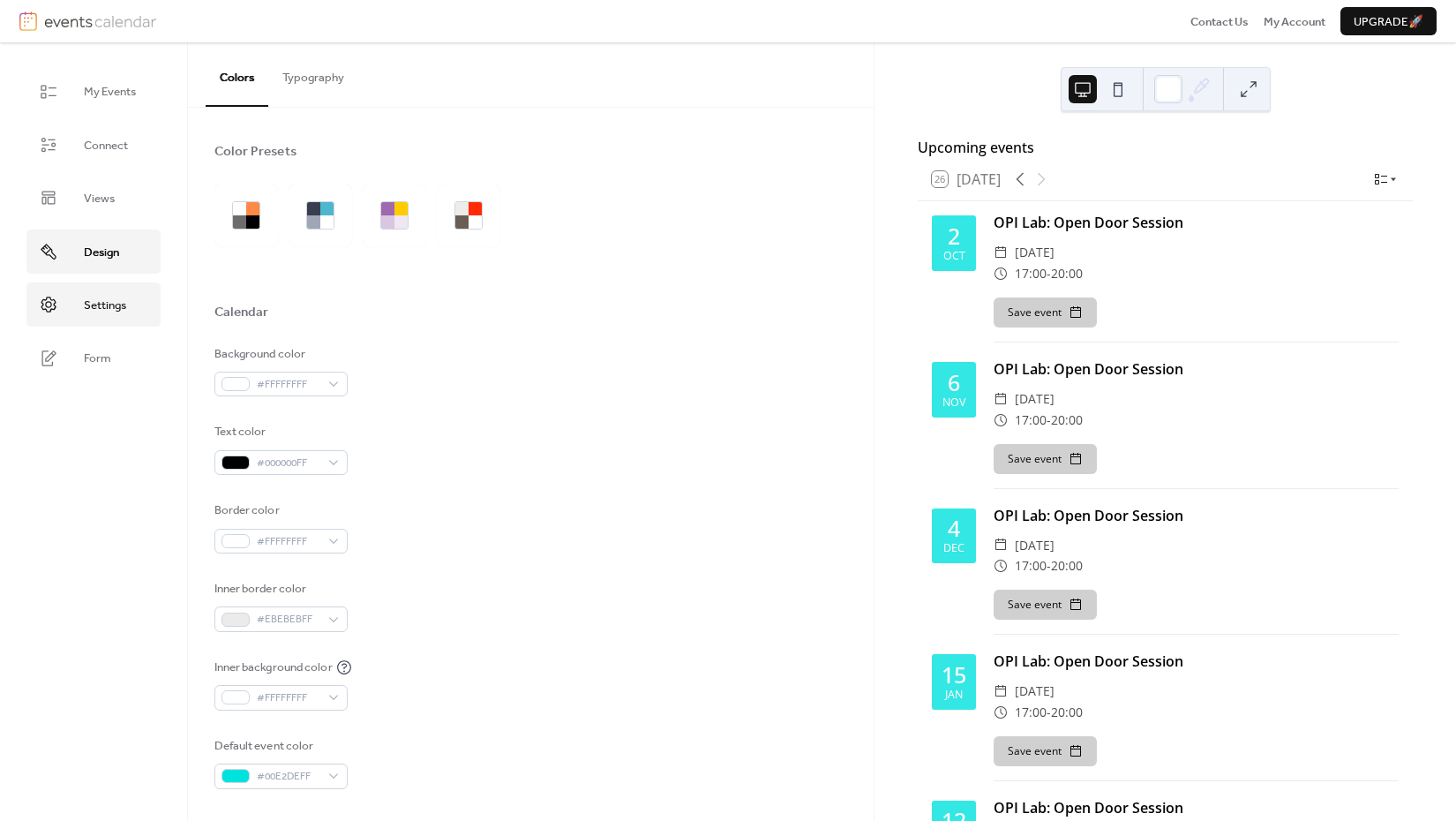
click at [116, 297] on span "Settings" at bounding box center [105, 306] width 43 height 18
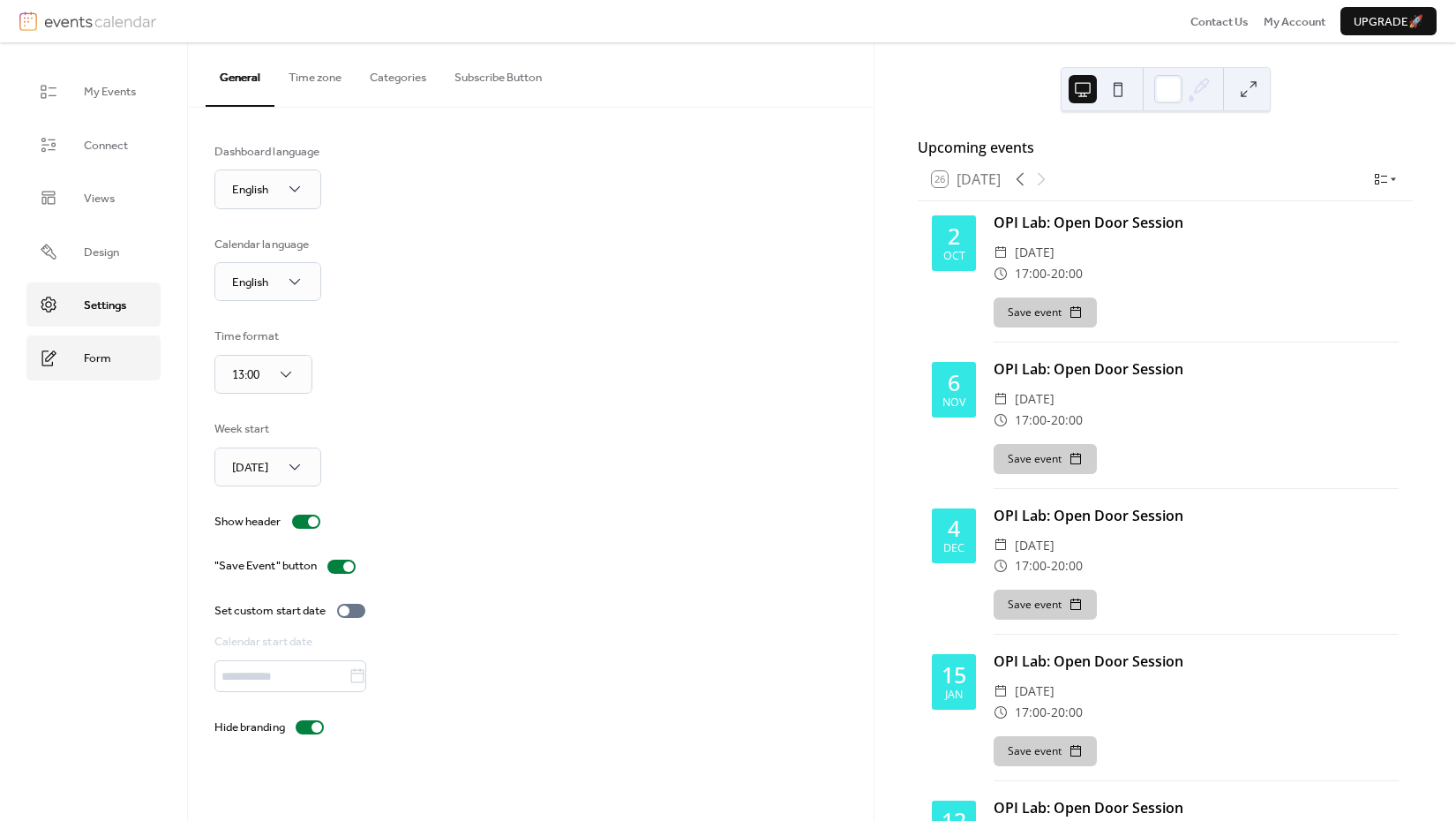
click at [109, 350] on span "Form" at bounding box center [98, 359] width 28 height 18
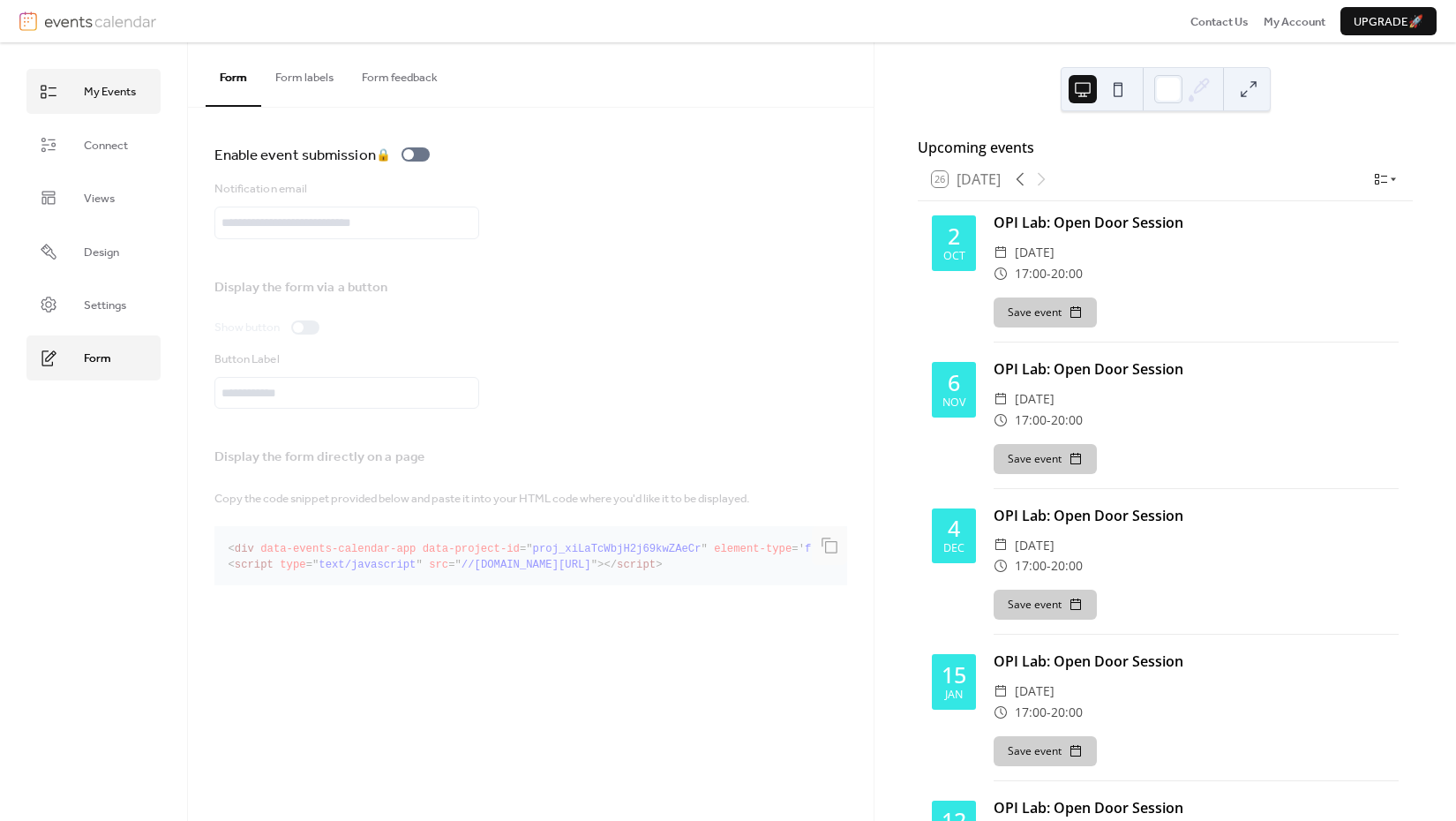
click at [113, 90] on span "My Events" at bounding box center [110, 92] width 52 height 18
